Goal: Ask a question

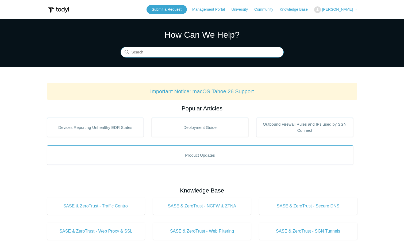
click at [157, 56] on input "Search" at bounding box center [202, 52] width 163 height 11
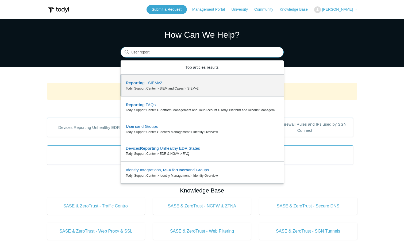
drag, startPoint x: 164, startPoint y: 52, endPoint x: 97, endPoint y: 45, distance: 67.7
click at [97, 45] on section "How Can We Help? Search There are 6 results for your search. Use the Up and Dow…" at bounding box center [202, 43] width 404 height 48
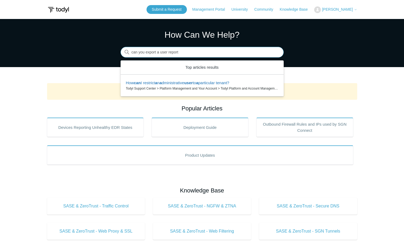
type input "can you export a user report"
